Goal: Task Accomplishment & Management: Use online tool/utility

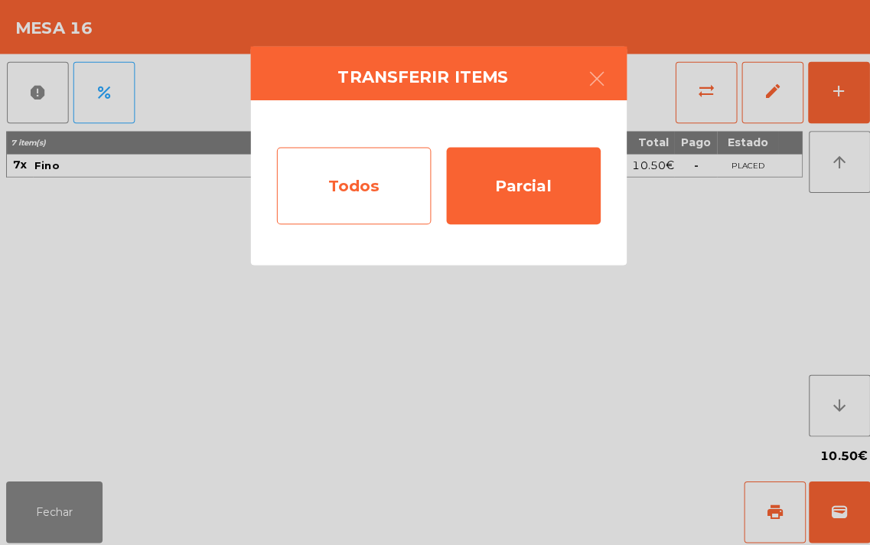
click at [338, 199] on div "Todos" at bounding box center [351, 184] width 153 height 76
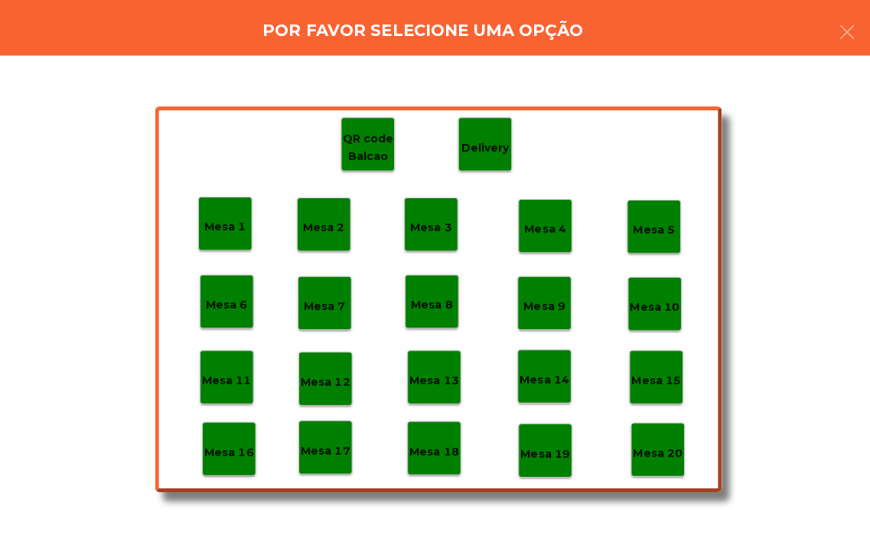
click at [549, 454] on p "Mesa 19" at bounding box center [540, 450] width 49 height 18
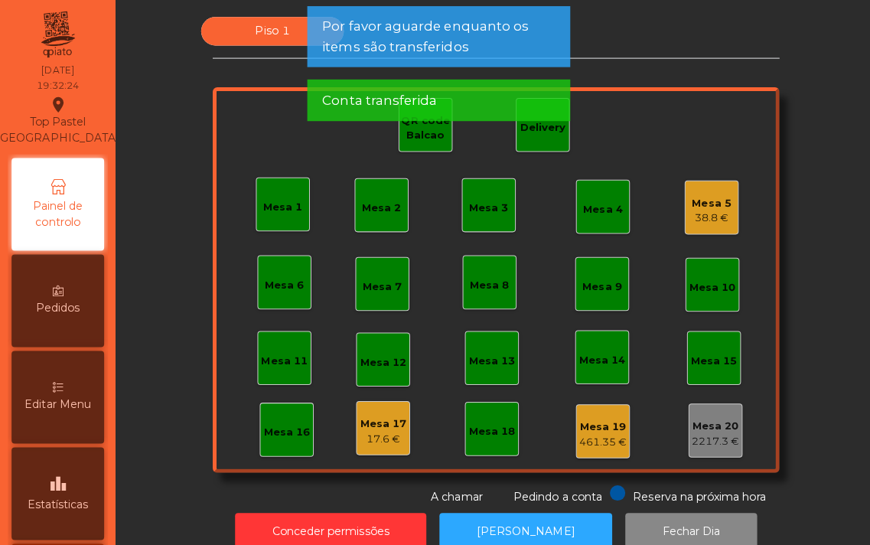
click at [367, 416] on div "Mesa 17" at bounding box center [380, 420] width 46 height 15
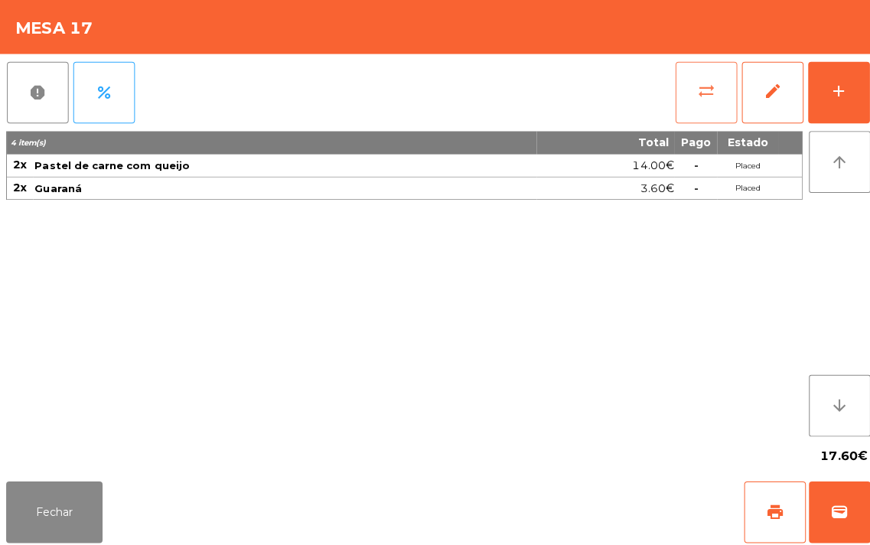
click at [696, 88] on span "sync_alt" at bounding box center [700, 90] width 18 height 18
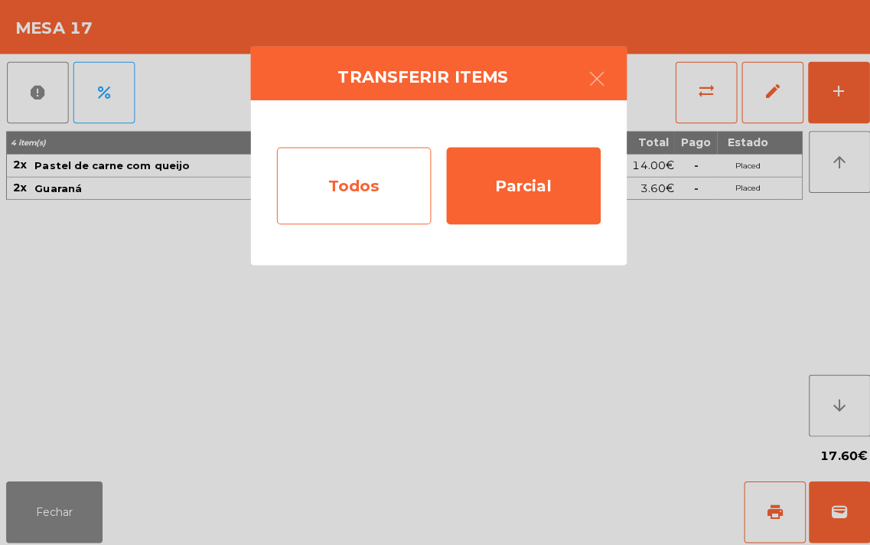
click at [363, 185] on div "Todos" at bounding box center [351, 184] width 153 height 76
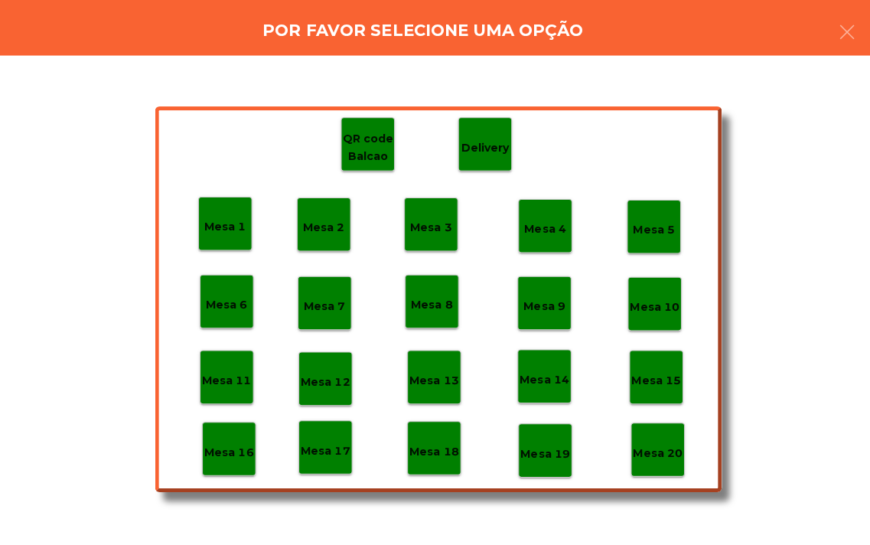
click at [536, 453] on p "Mesa 19" at bounding box center [540, 450] width 49 height 18
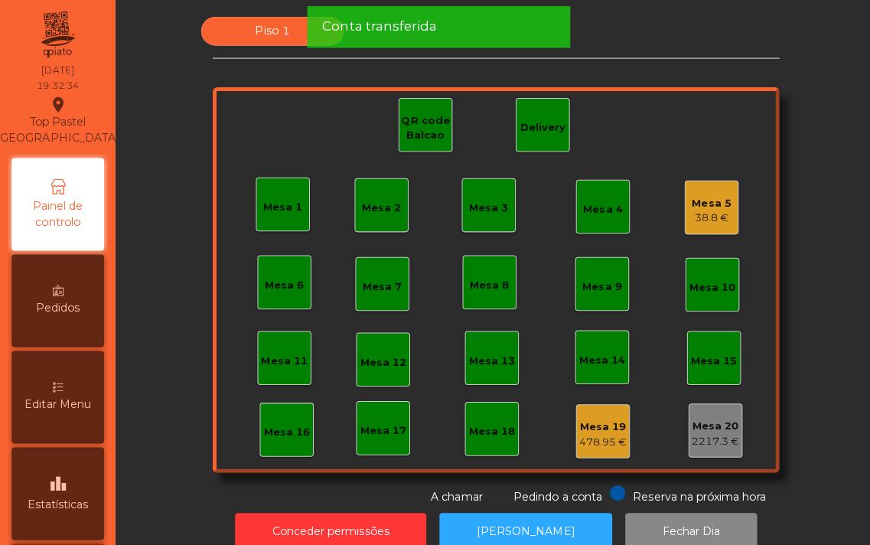
click at [262, 424] on div "Mesa 16" at bounding box center [285, 428] width 46 height 15
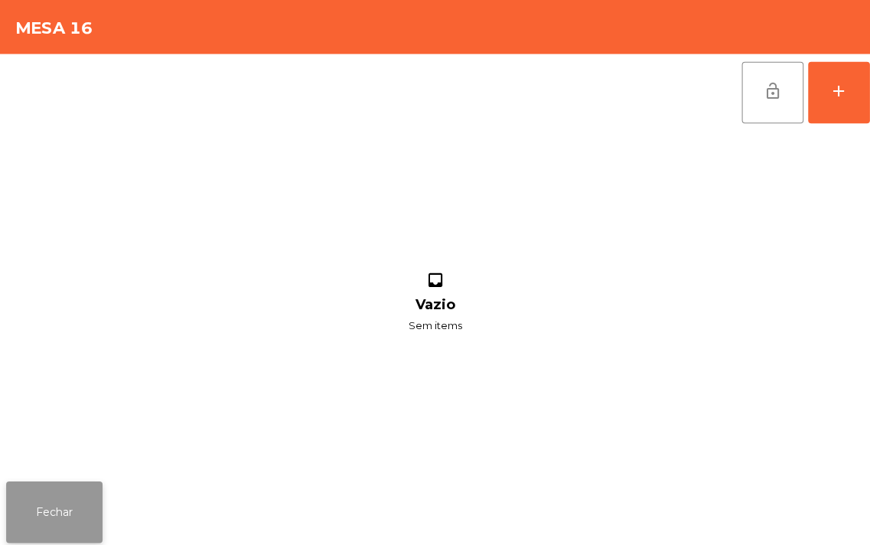
click at [13, 526] on button "Fechar" at bounding box center [54, 507] width 96 height 61
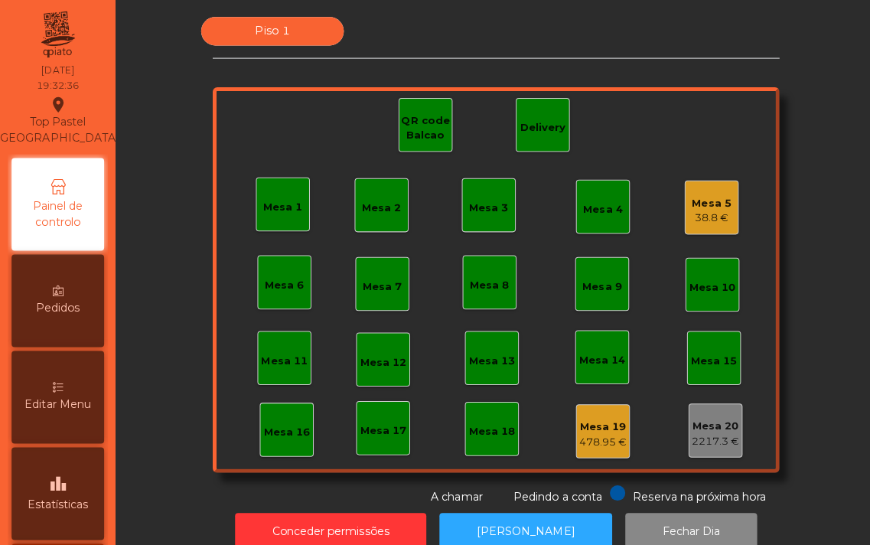
click at [268, 421] on div "Mesa 16" at bounding box center [285, 428] width 46 height 15
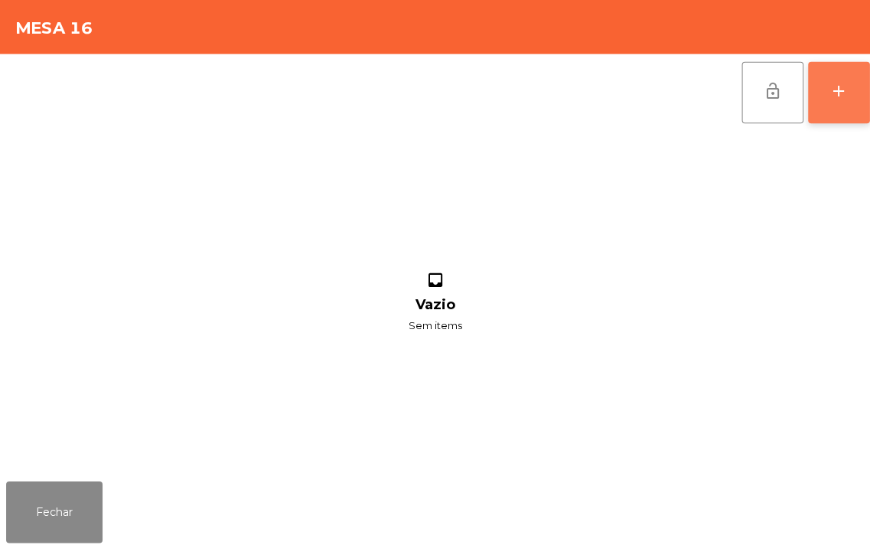
click at [829, 79] on button "add" at bounding box center [832, 91] width 61 height 61
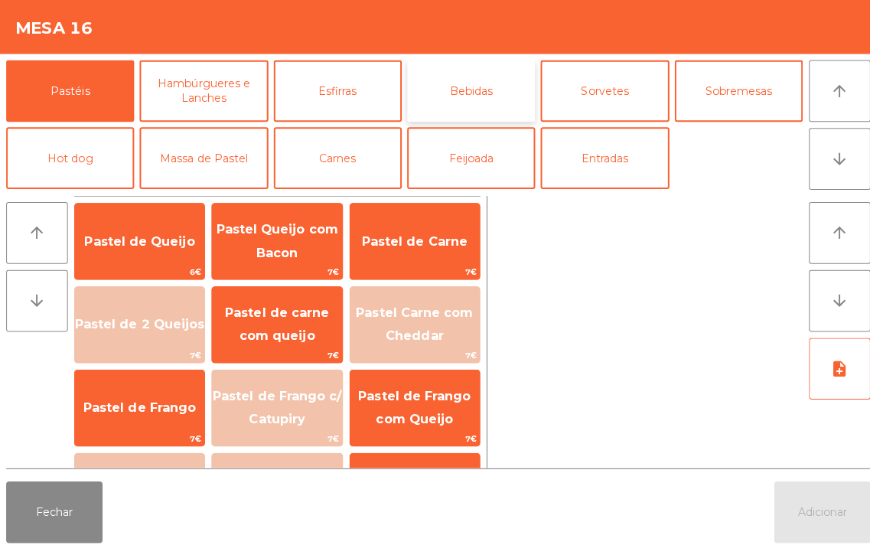
click at [464, 89] on button "Bebidas" at bounding box center [467, 90] width 127 height 61
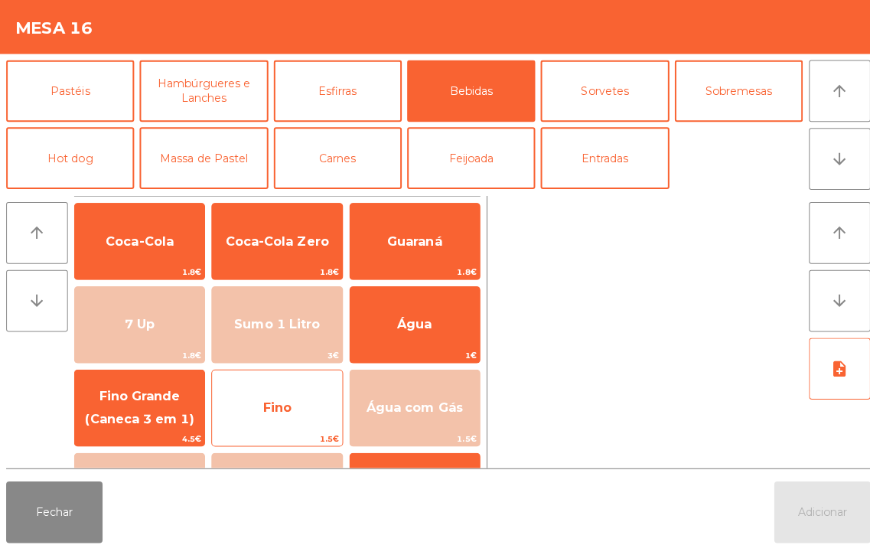
click at [274, 392] on span "Fino" at bounding box center [274, 404] width 129 height 41
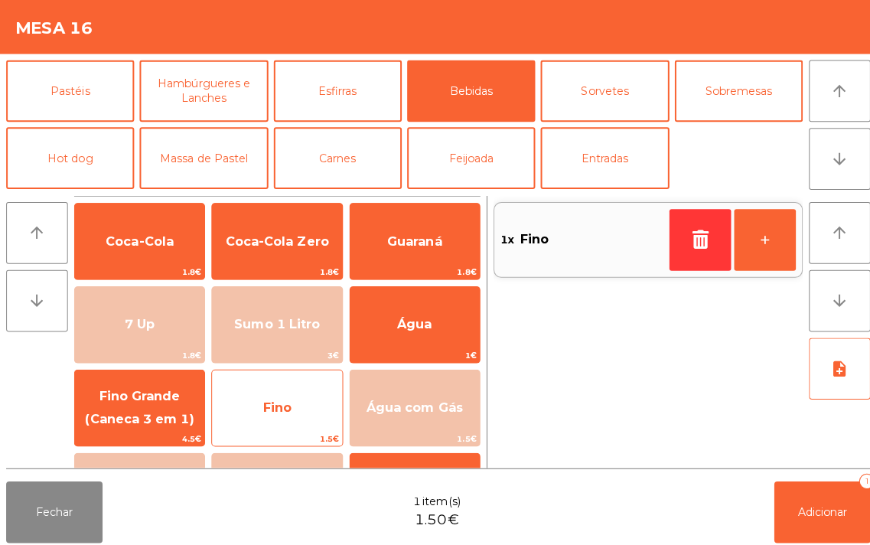
click at [274, 392] on span "Fino" at bounding box center [274, 404] width 129 height 41
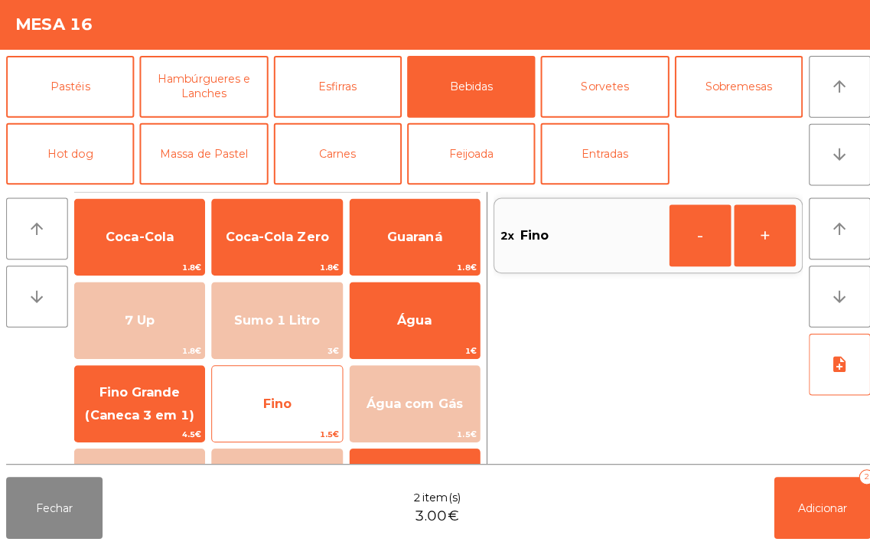
click at [270, 394] on span "Fino" at bounding box center [274, 404] width 129 height 41
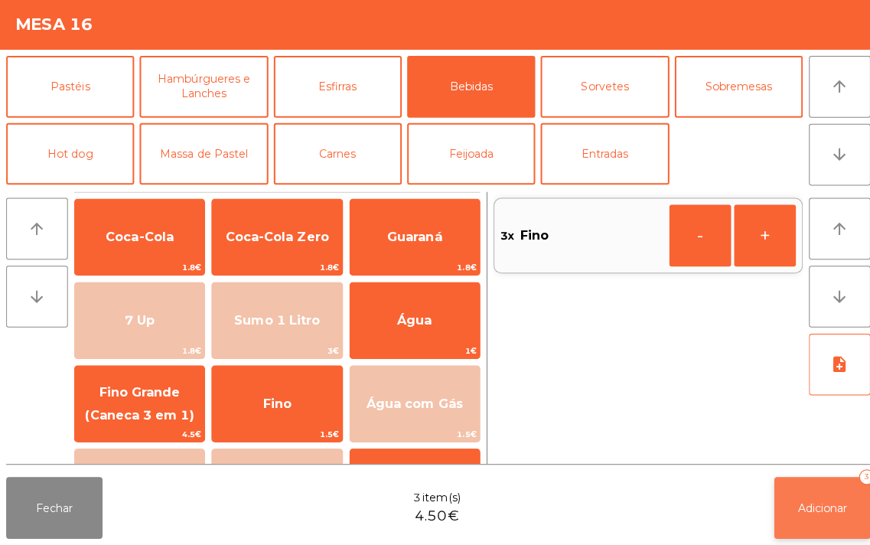
click at [812, 509] on span "Adicionar" at bounding box center [816, 508] width 49 height 14
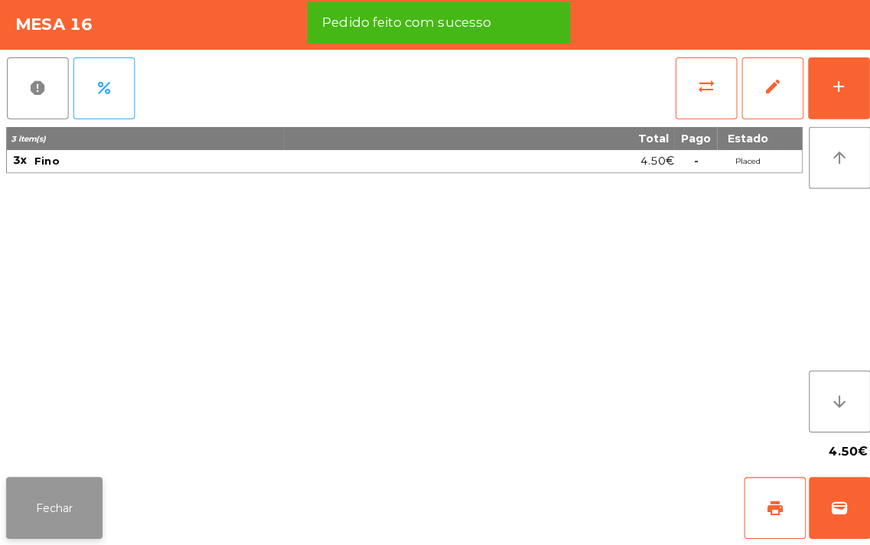
click at [43, 509] on button "Fechar" at bounding box center [54, 507] width 96 height 61
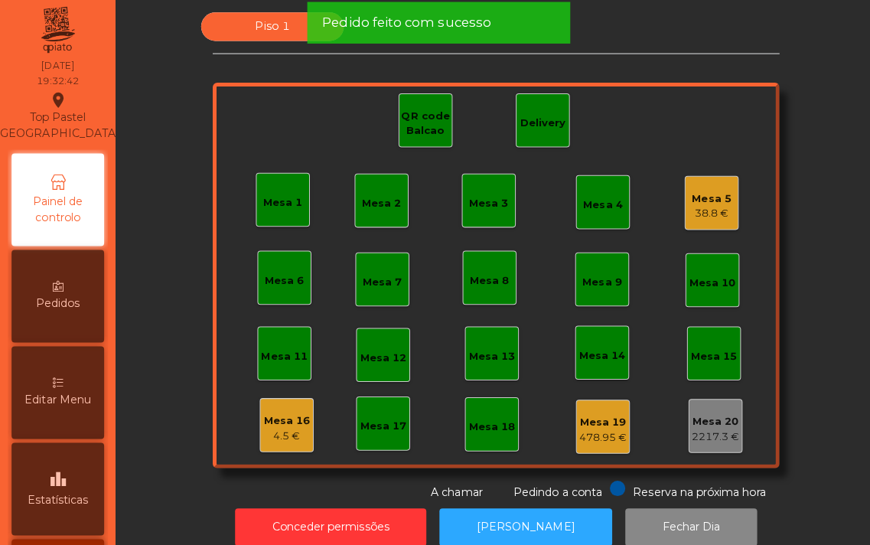
click at [373, 417] on div "Mesa 17" at bounding box center [380, 424] width 46 height 21
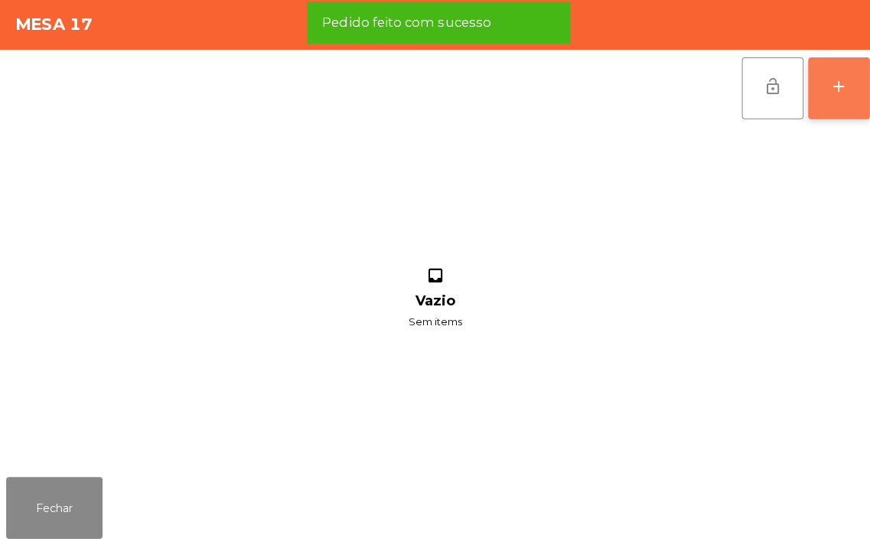
click at [827, 86] on div "add" at bounding box center [832, 90] width 18 height 18
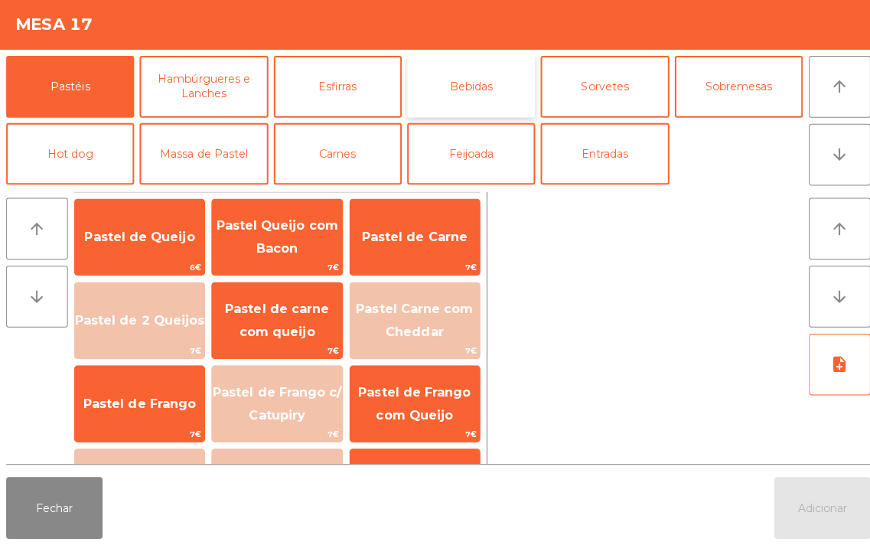
click at [464, 90] on button "Bebidas" at bounding box center [467, 90] width 127 height 61
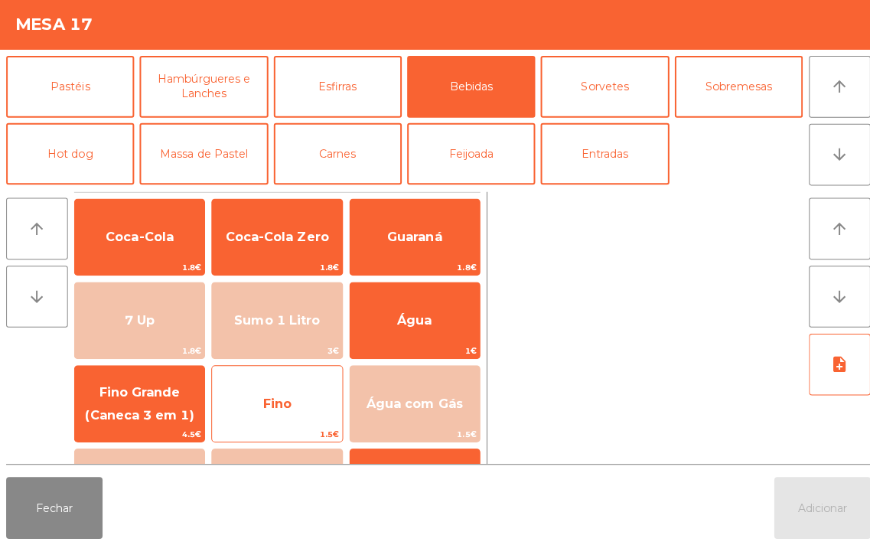
click at [270, 399] on span "Fino" at bounding box center [275, 404] width 28 height 15
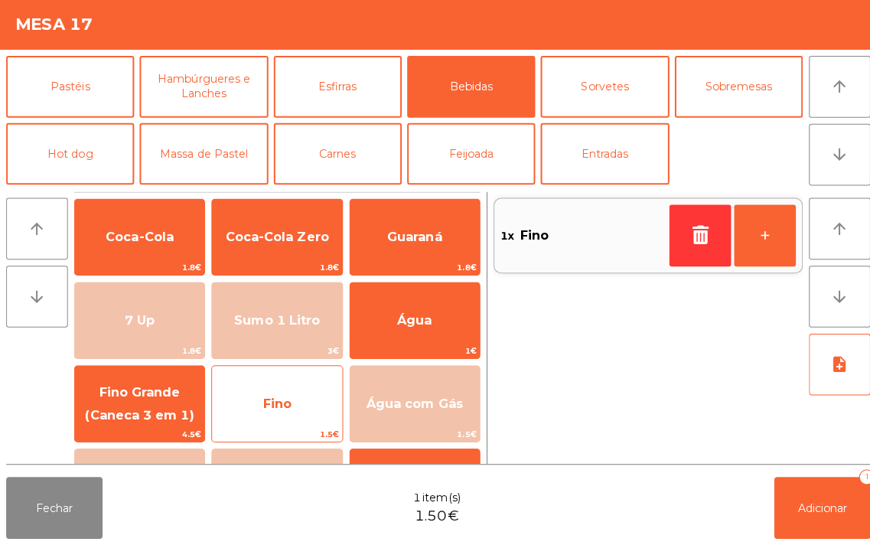
click at [270, 399] on span "Fino" at bounding box center [275, 404] width 28 height 15
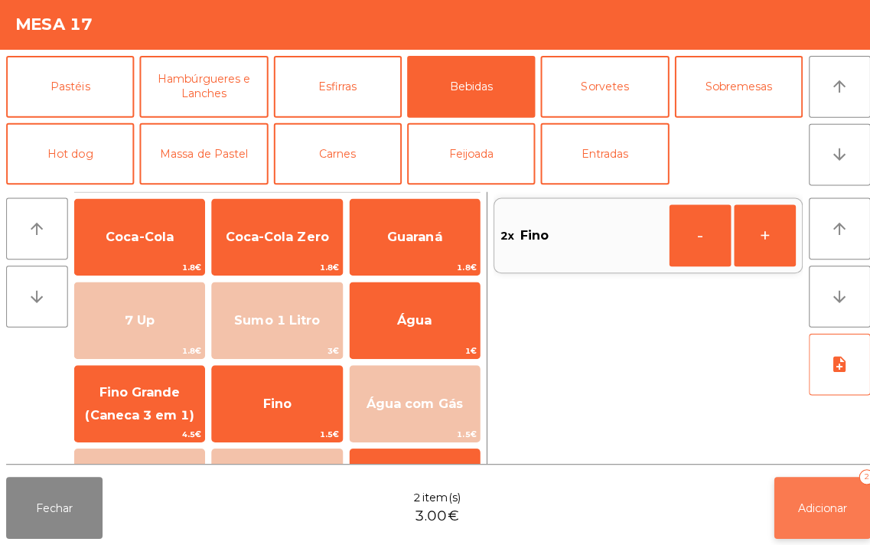
click at [812, 478] on button "Adicionar 2" at bounding box center [816, 507] width 96 height 61
